Goal: Communication & Community: Answer question/provide support

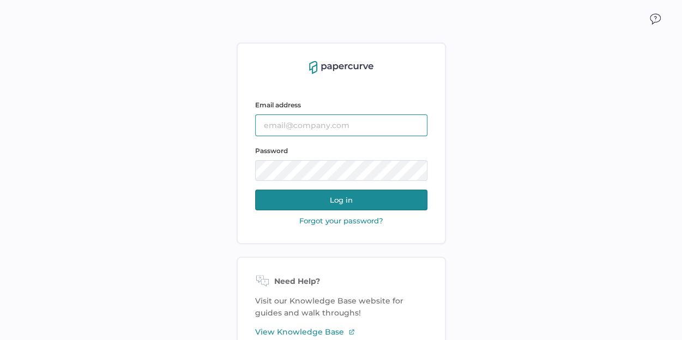
type input "[EMAIL_ADDRESS][DOMAIN_NAME]"
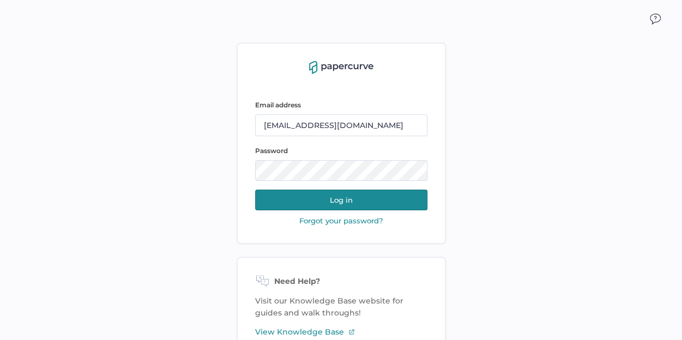
click at [343, 198] on button "Log in" at bounding box center [341, 200] width 172 height 21
click at [330, 202] on button "Log in" at bounding box center [341, 200] width 172 height 21
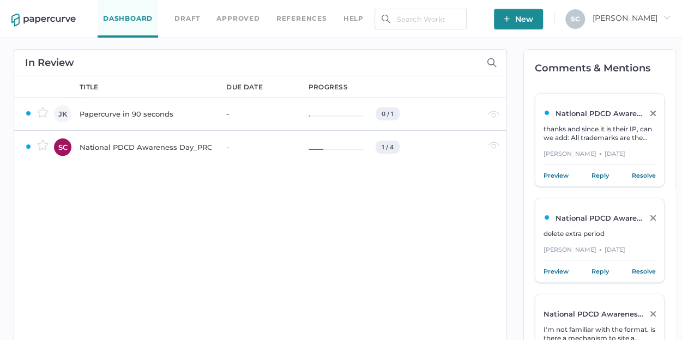
click at [573, 135] on span "thanks and since it is their IP, can we add: All trademarks are the property of…" at bounding box center [597, 142] width 108 height 34
click at [597, 178] on link "Reply" at bounding box center [599, 175] width 17 height 11
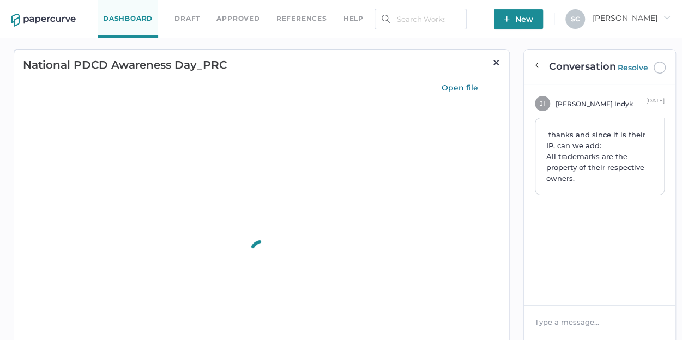
type input "75"
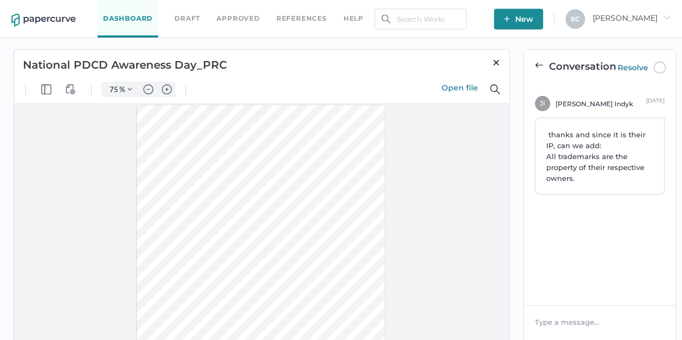
scroll to position [324, 0]
type input "1"
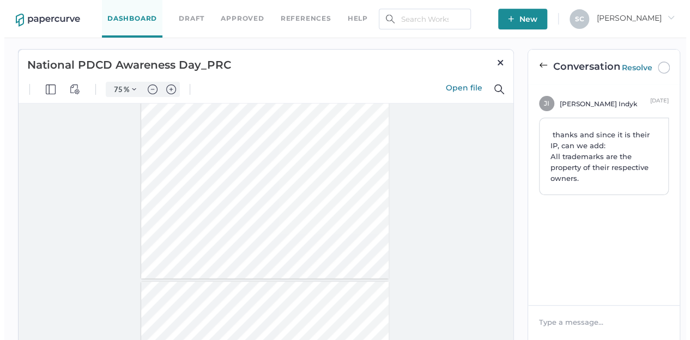
scroll to position [51, 0]
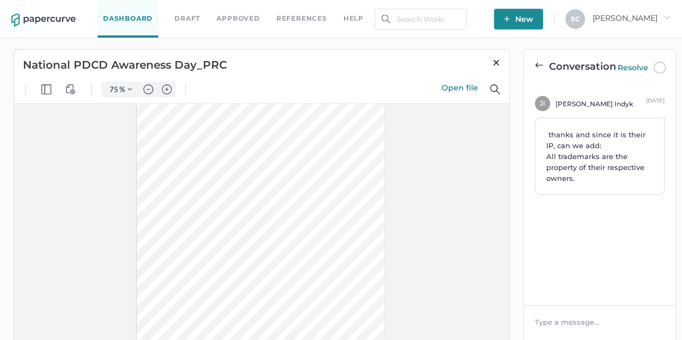
click at [494, 65] on img at bounding box center [495, 62] width 9 height 9
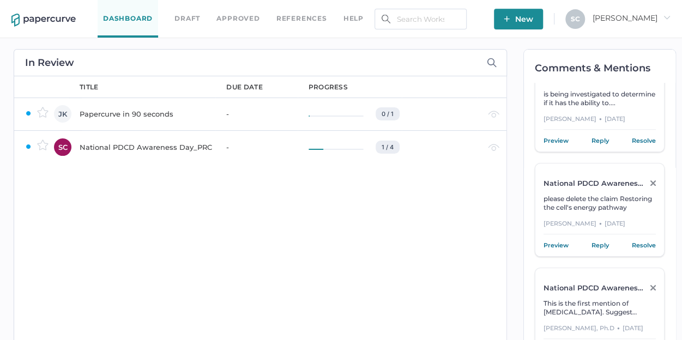
scroll to position [479, 0]
